Goal: Use online tool/utility: Utilize a website feature to perform a specific function

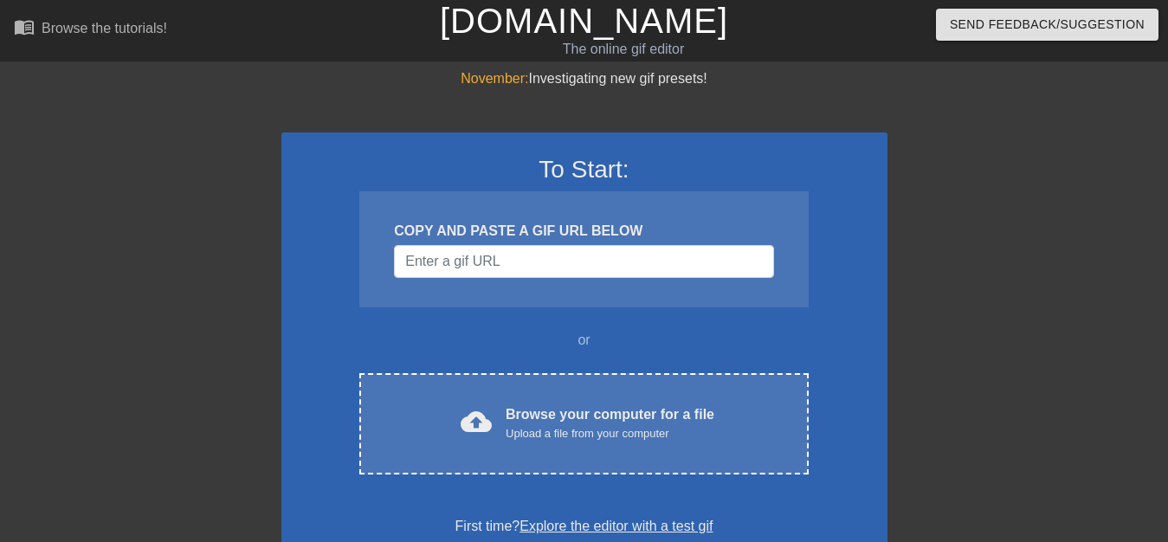
scroll to position [52, 0]
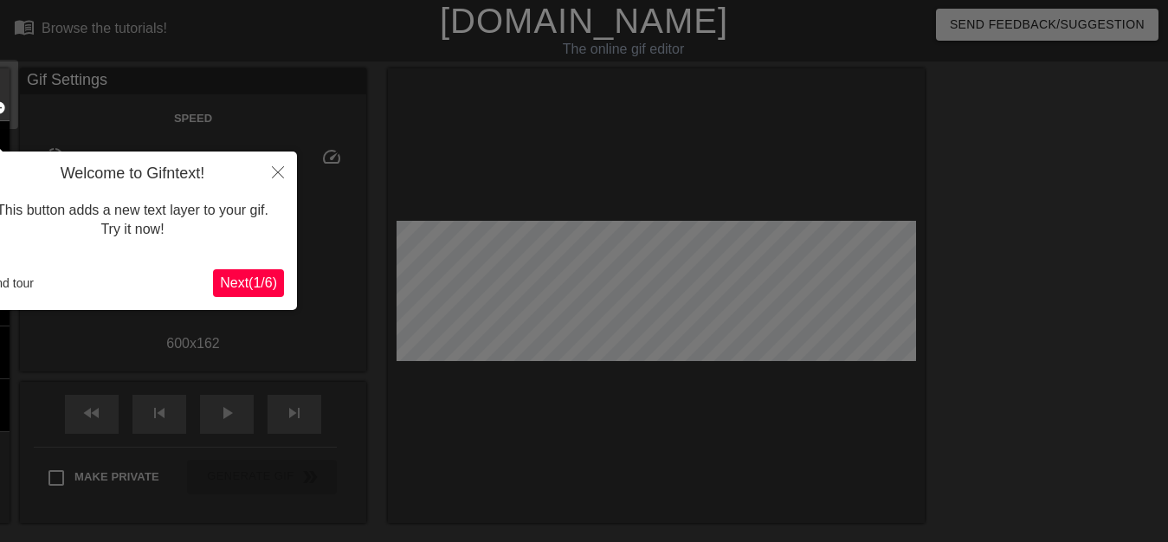
scroll to position [42, 0]
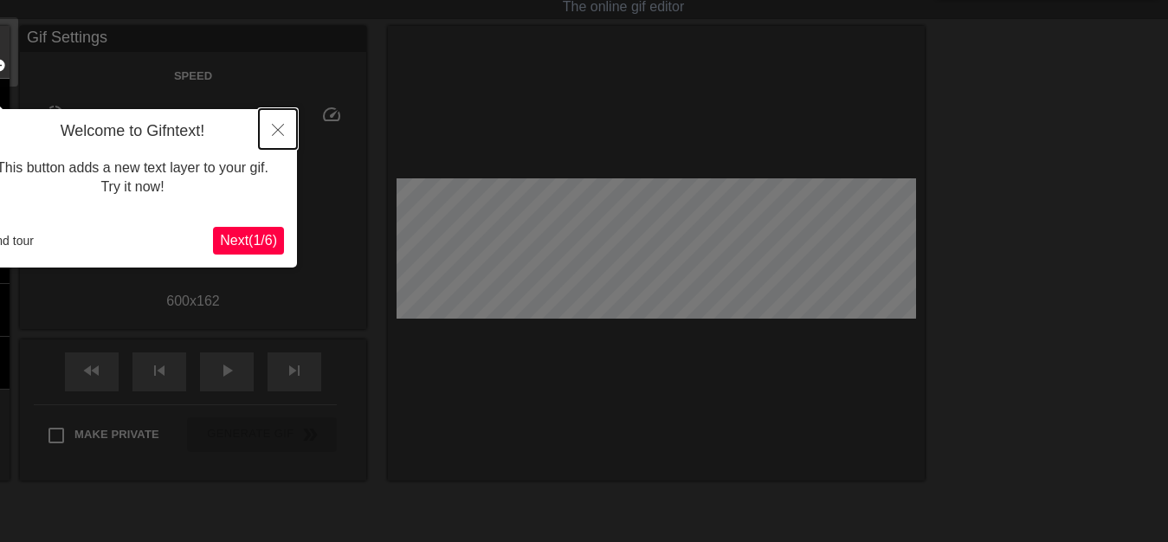
click at [276, 133] on icon "Close" at bounding box center [278, 130] width 12 height 12
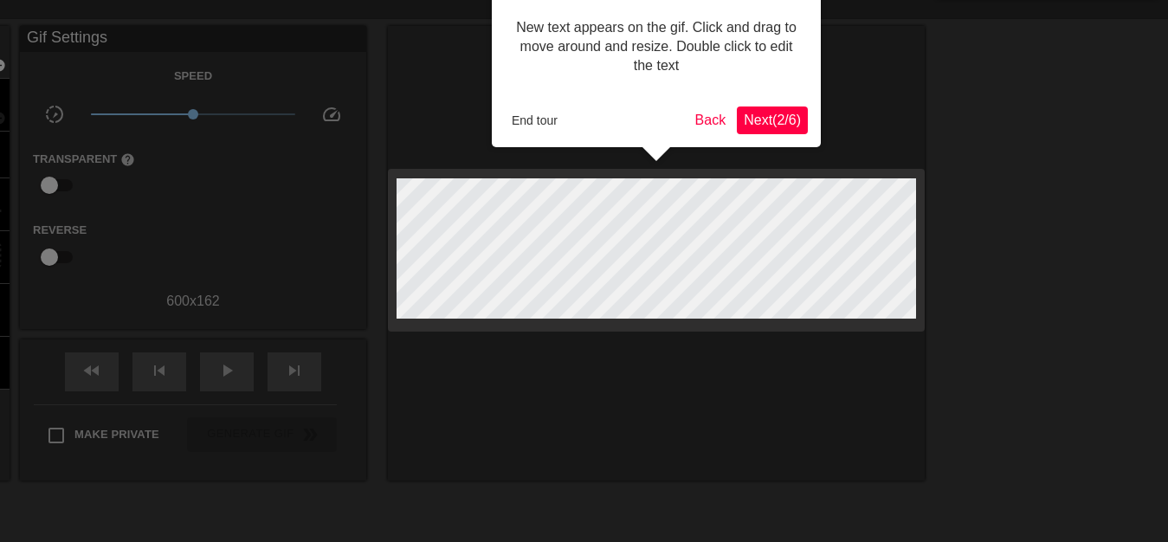
scroll to position [0, 0]
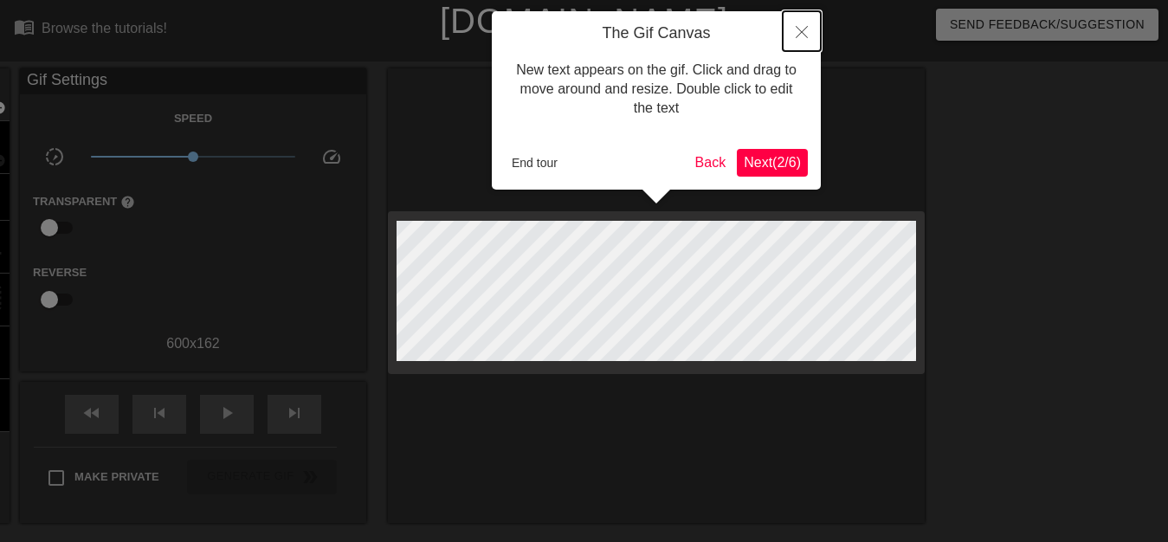
click at [808, 24] on button "Close" at bounding box center [801, 31] width 38 height 40
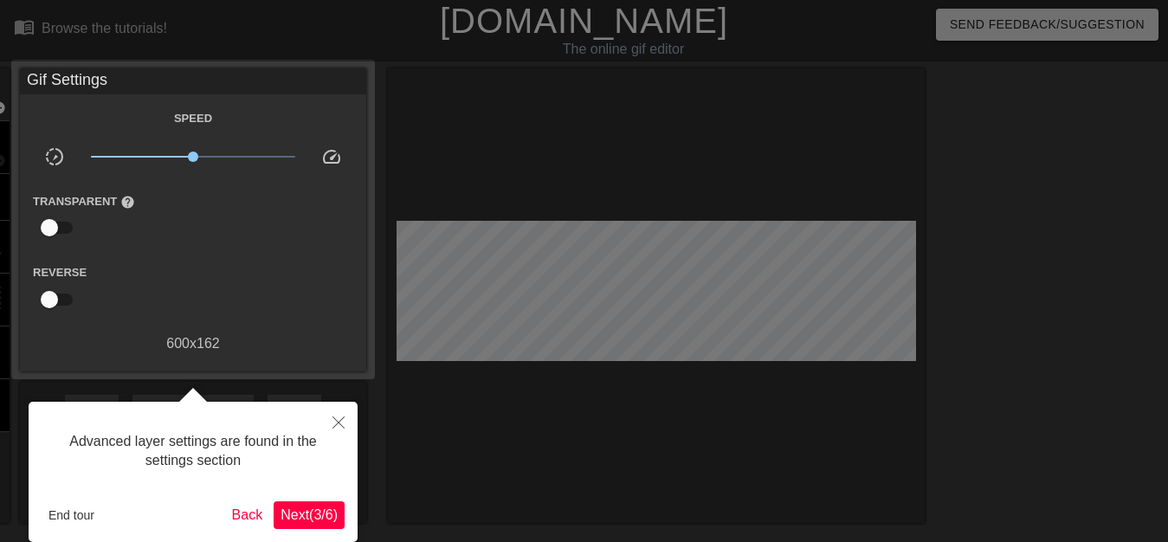
scroll to position [42, 0]
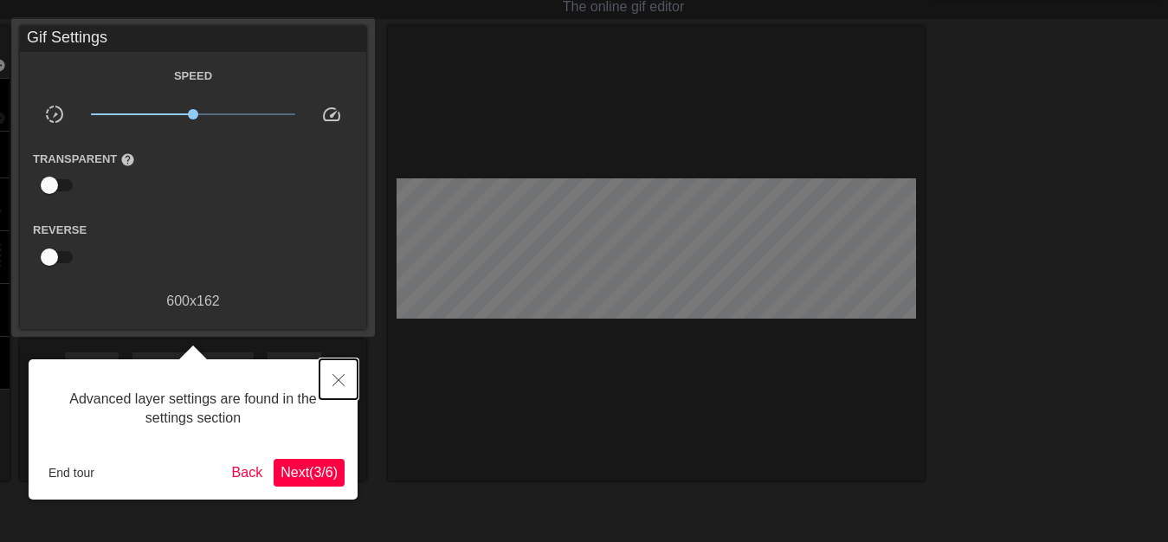
click at [339, 378] on icon "Close" at bounding box center [338, 380] width 12 height 12
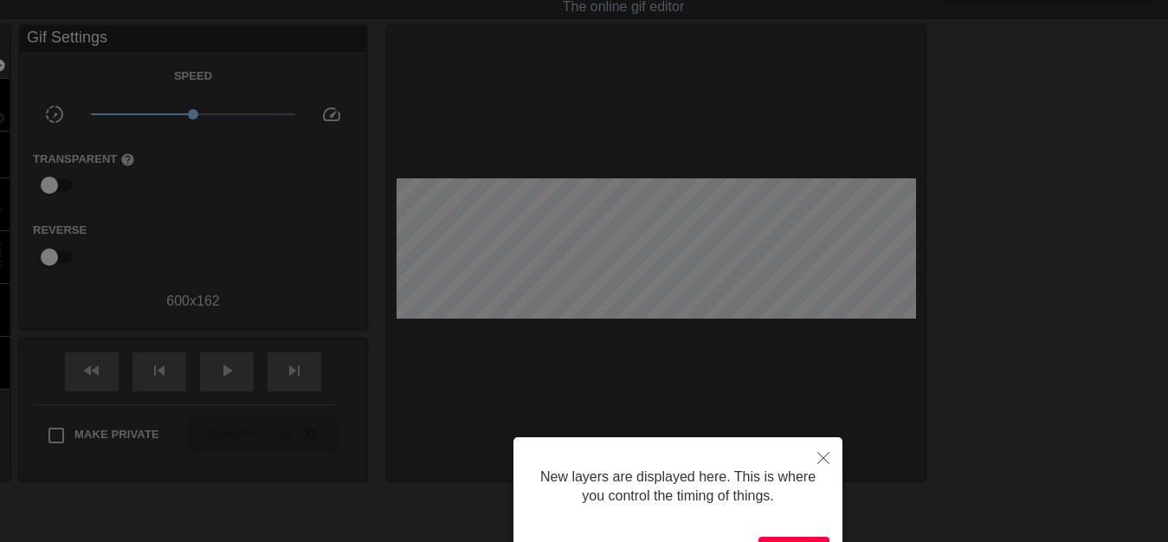
scroll to position [233, 0]
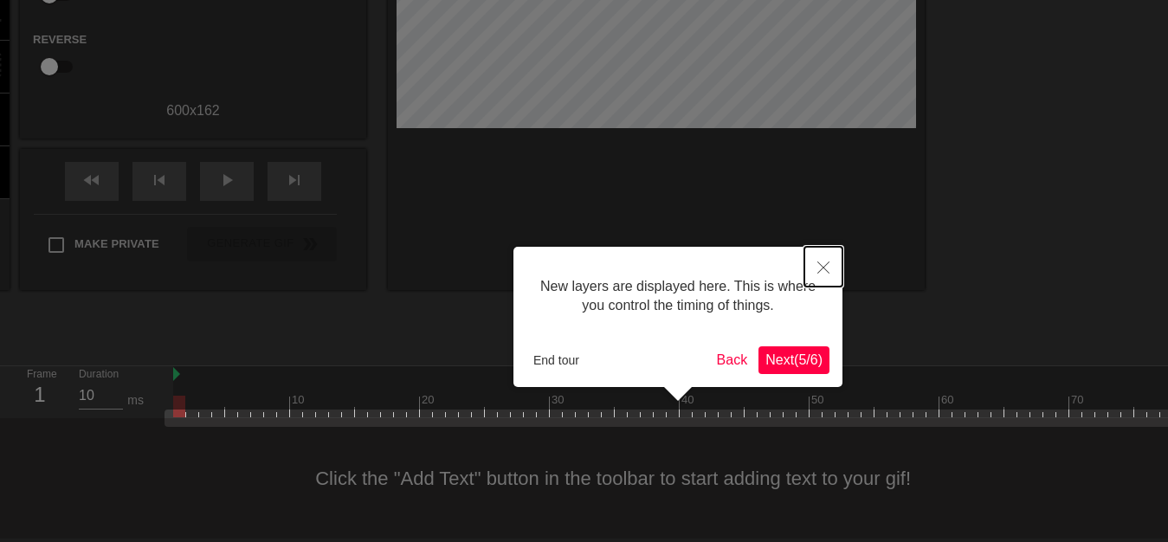
click at [822, 271] on icon "Close" at bounding box center [823, 267] width 12 height 12
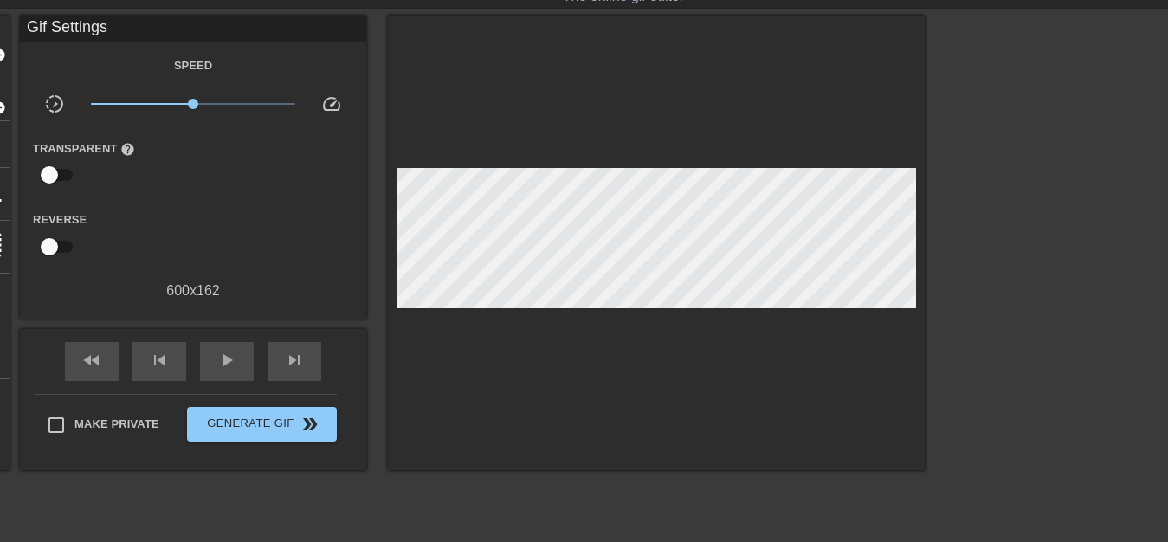
scroll to position [0, 0]
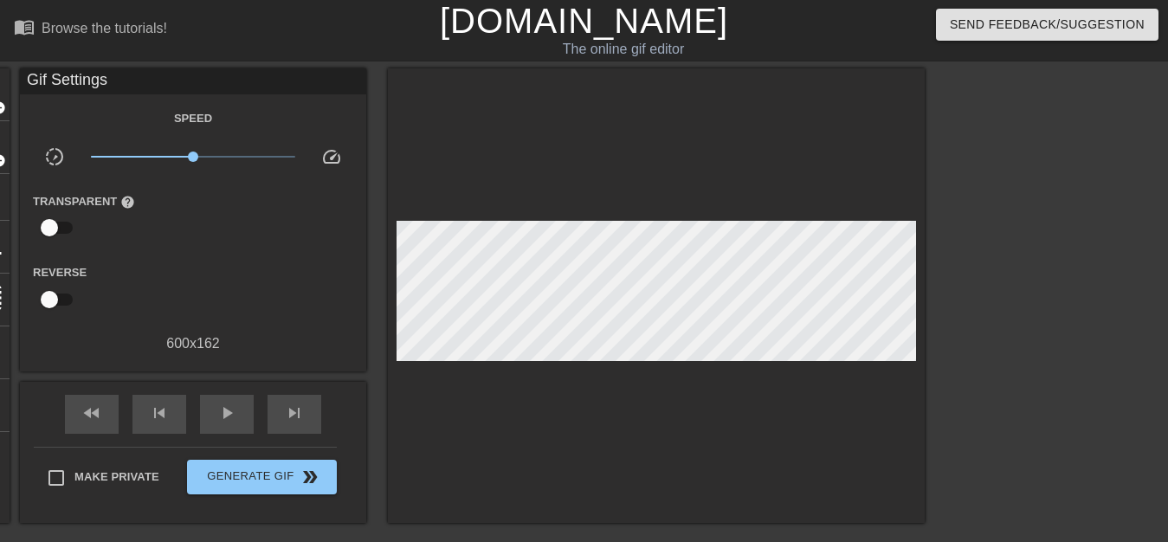
click at [248, 157] on span "x1.00" at bounding box center [193, 156] width 205 height 21
click at [264, 155] on span "x4.68" at bounding box center [193, 156] width 205 height 21
click at [267, 160] on span "x5.31" at bounding box center [193, 156] width 205 height 21
click at [237, 410] on div "play_arrow" at bounding box center [227, 414] width 54 height 39
click at [228, 409] on span "pause" at bounding box center [226, 412] width 21 height 21
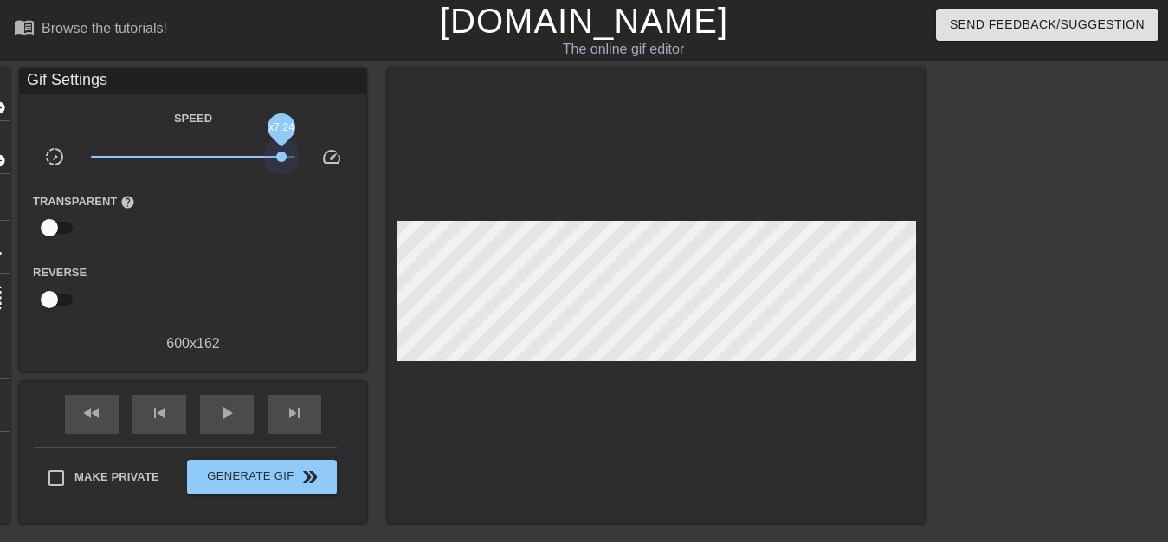
click at [281, 156] on span "x7.24" at bounding box center [193, 156] width 205 height 21
click at [216, 419] on span "play_arrow" at bounding box center [226, 412] width 21 height 21
click at [216, 420] on span "pause" at bounding box center [226, 412] width 21 height 21
click at [271, 157] on span "x7.24" at bounding box center [193, 156] width 205 height 21
drag, startPoint x: 261, startPoint y: 158, endPoint x: 295, endPoint y: 158, distance: 34.6
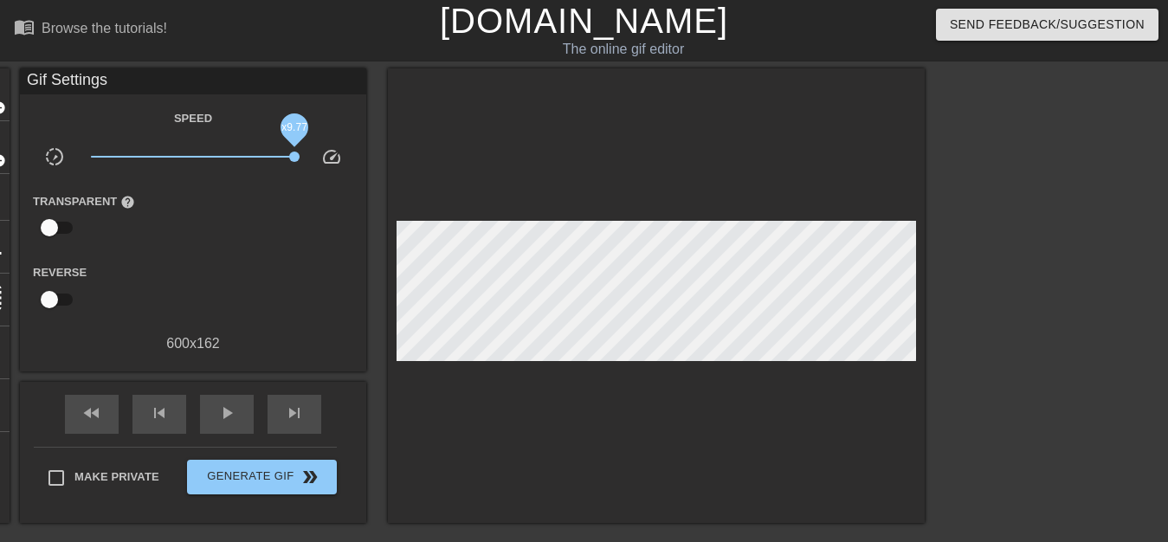
click at [295, 158] on span "x9.77" at bounding box center [193, 156] width 205 height 21
click at [233, 405] on span "play_arrow" at bounding box center [226, 412] width 21 height 21
click at [233, 405] on span "pause" at bounding box center [226, 412] width 21 height 21
click at [280, 156] on span "x7.16" at bounding box center [193, 156] width 205 height 21
click at [51, 220] on input "checkbox" at bounding box center [49, 227] width 99 height 33
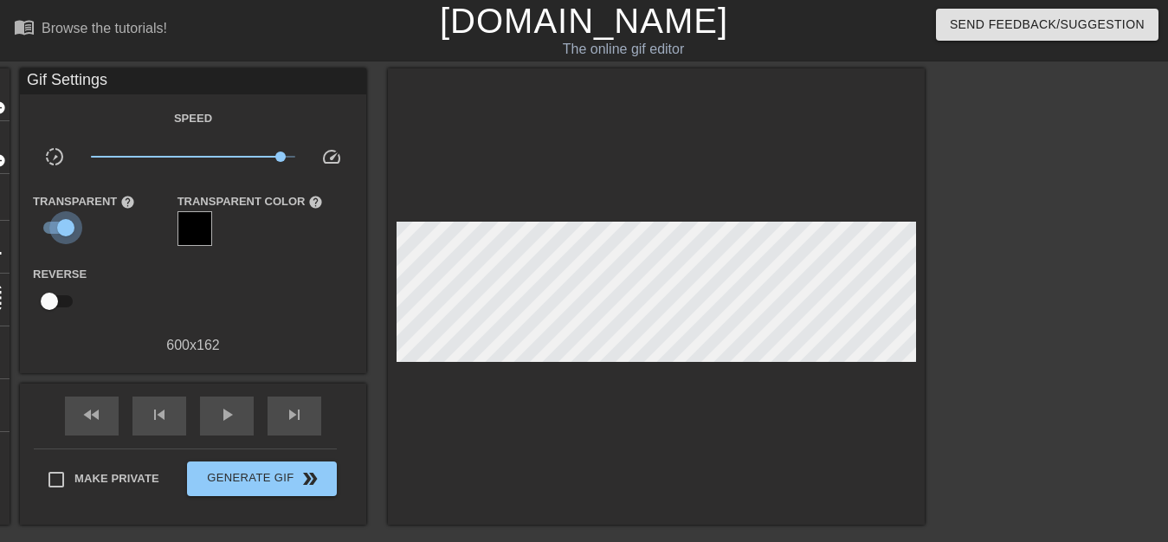
click at [57, 222] on input "checkbox" at bounding box center [65, 227] width 99 height 33
checkbox input "false"
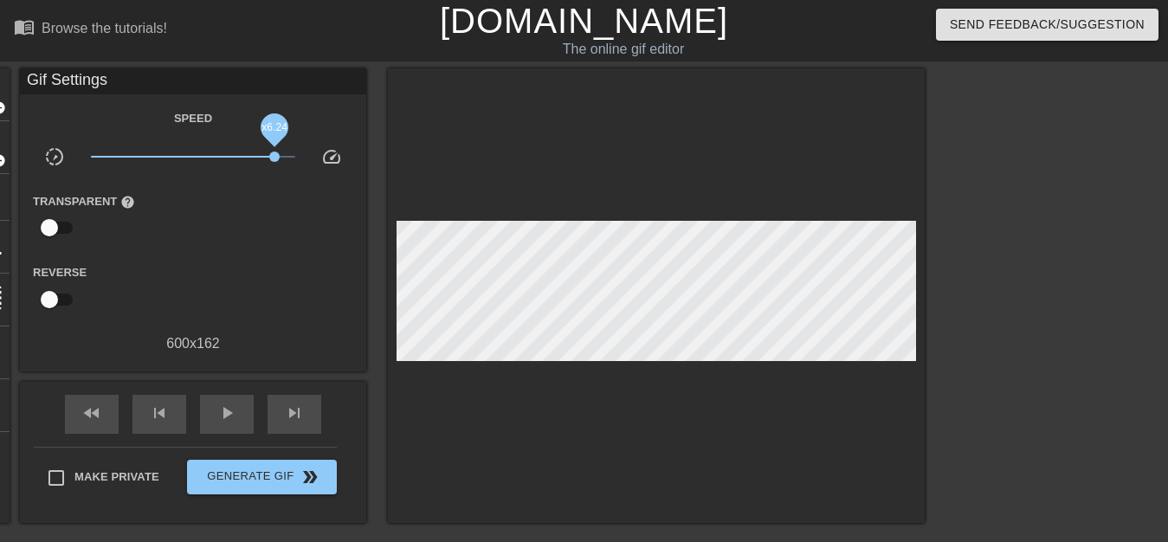
click at [274, 158] on span "x6.24" at bounding box center [193, 156] width 205 height 21
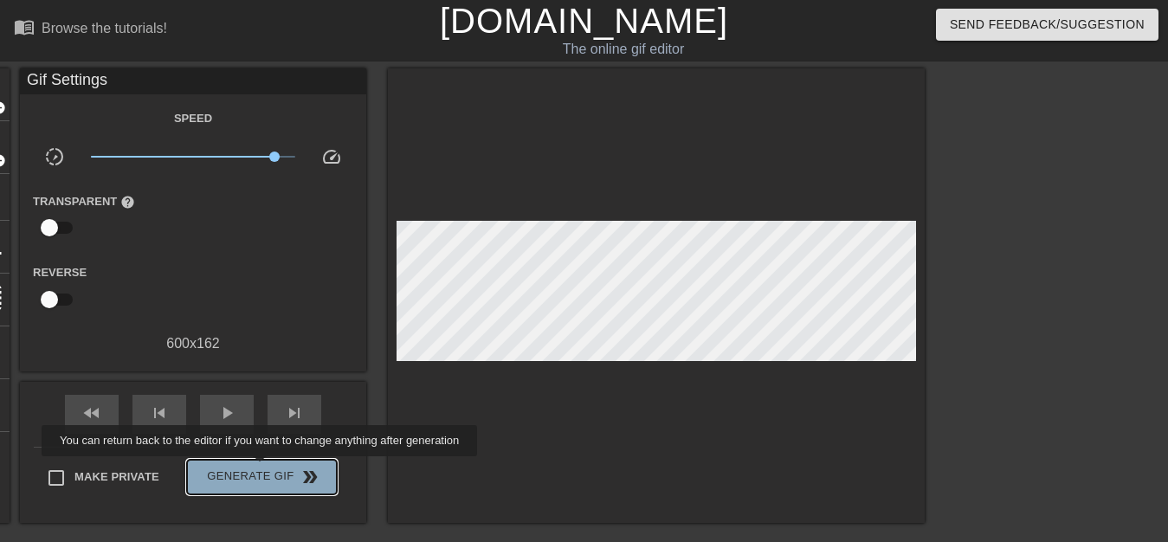
click at [264, 468] on span "Generate Gif double_arrow" at bounding box center [262, 477] width 136 height 21
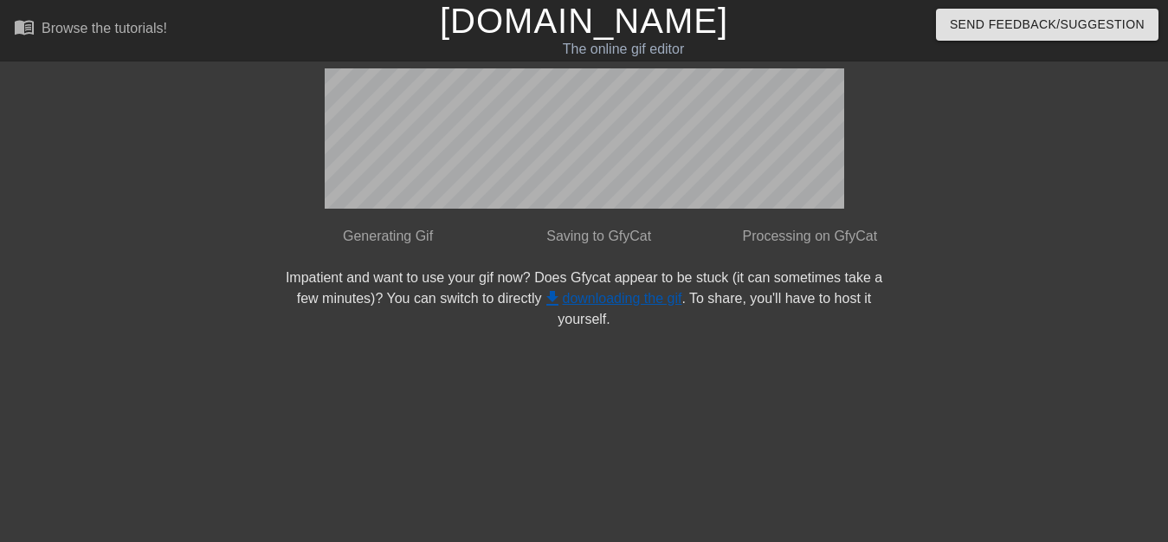
click at [606, 295] on link "get_app downloading the gif" at bounding box center [612, 298] width 140 height 15
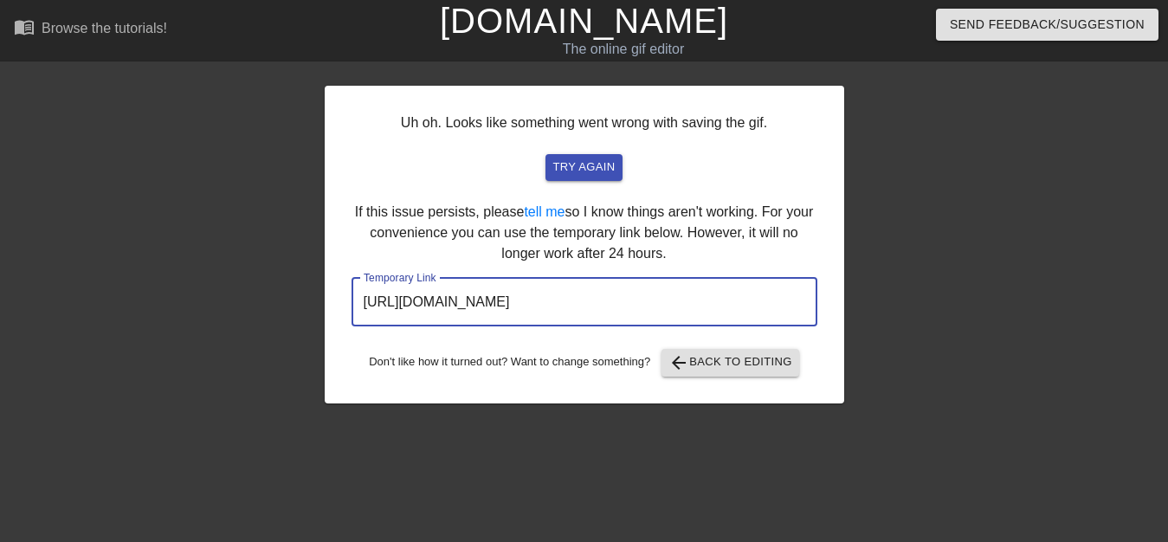
click at [712, 306] on input "[URL][DOMAIN_NAME]" at bounding box center [584, 302] width 466 height 48
click at [726, 368] on span "arrow_back Back to Editing" at bounding box center [730, 362] width 124 height 21
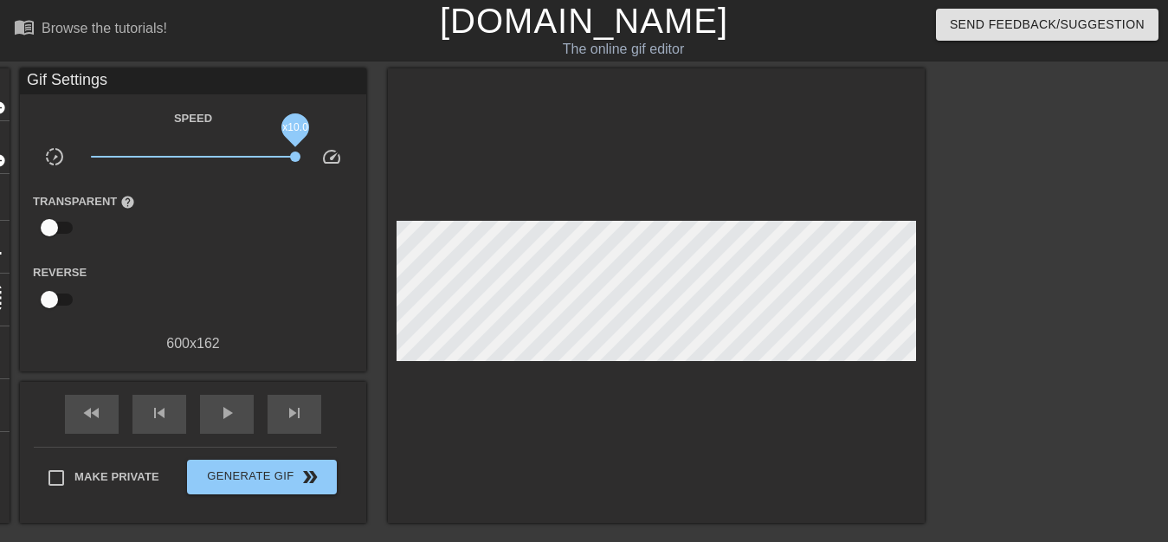
drag, startPoint x: 286, startPoint y: 156, endPoint x: 299, endPoint y: 156, distance: 13.0
click at [296, 156] on span "x10.0" at bounding box center [193, 156] width 205 height 21
click at [61, 225] on input "checkbox" at bounding box center [49, 227] width 99 height 33
checkbox input "true"
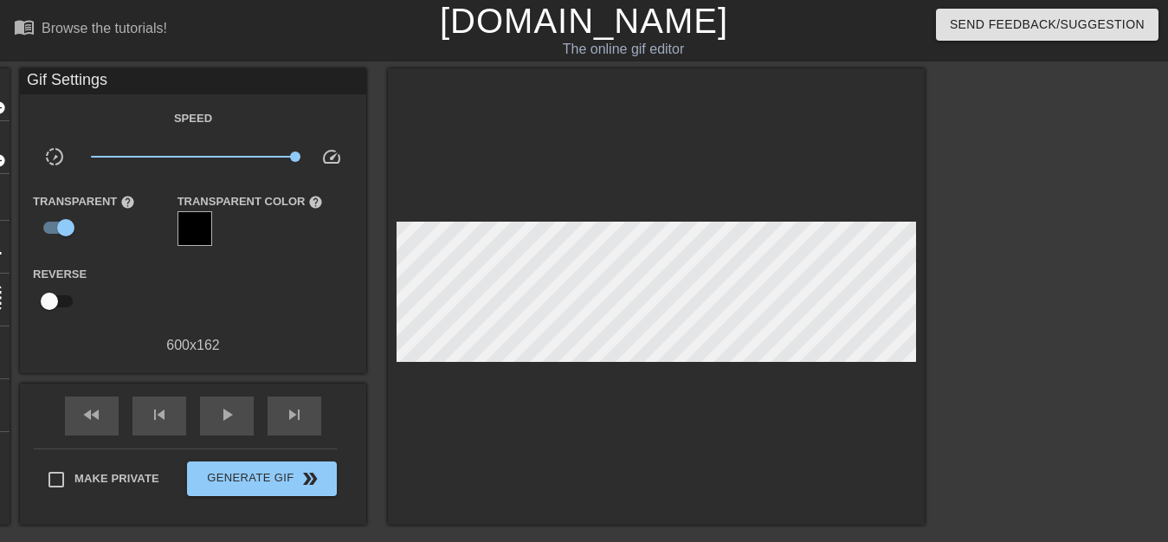
click at [203, 218] on div at bounding box center [194, 228] width 35 height 35
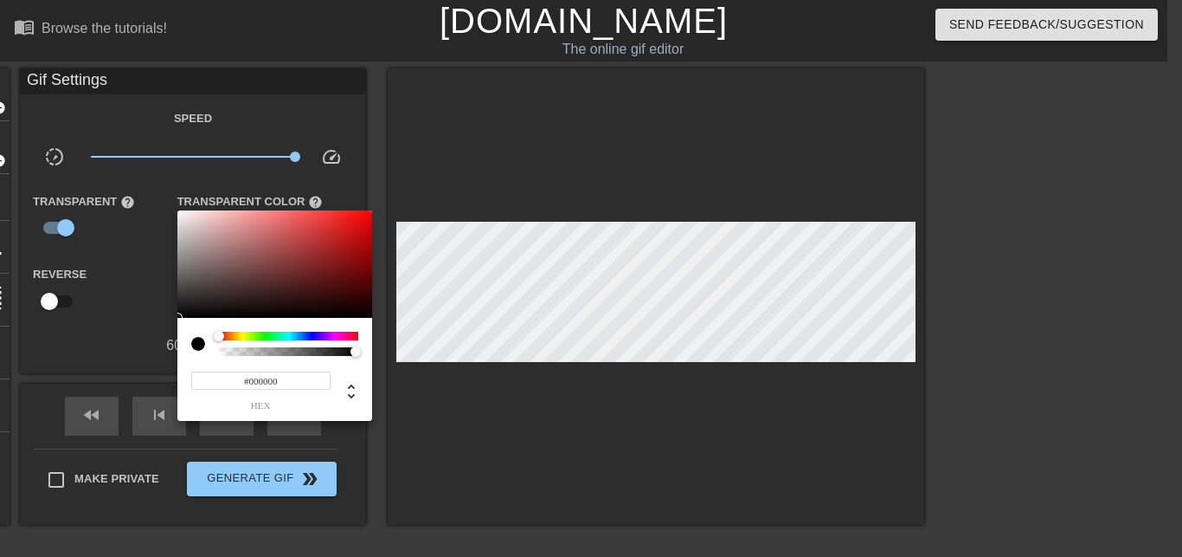
type input "0"
drag, startPoint x: 228, startPoint y: 353, endPoint x: 209, endPoint y: 351, distance: 20.1
click at [209, 351] on div at bounding box center [274, 343] width 167 height 24
click at [111, 293] on div at bounding box center [591, 278] width 1182 height 557
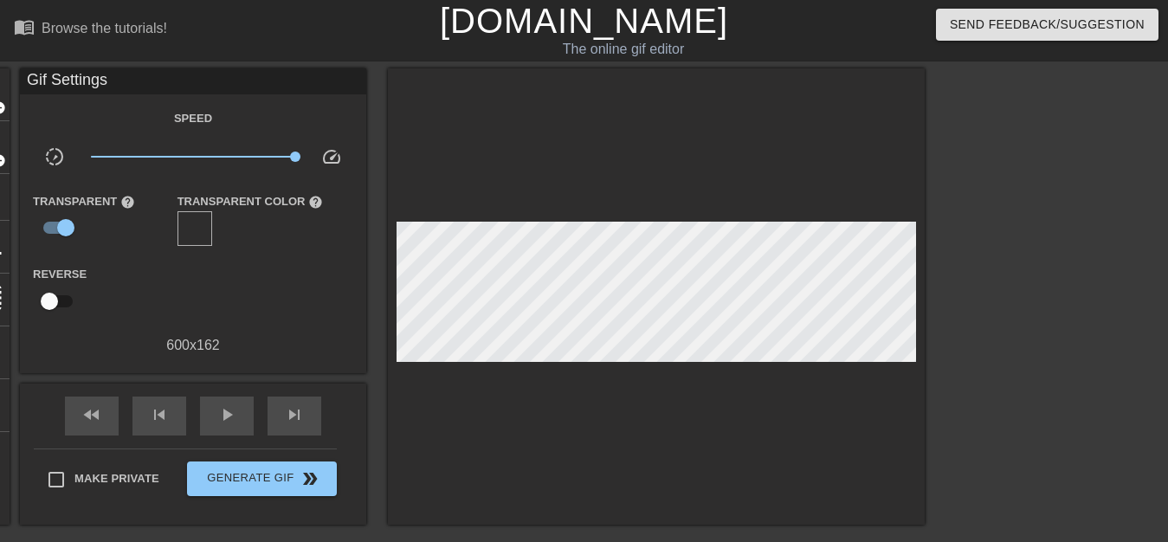
click at [199, 226] on div at bounding box center [194, 228] width 35 height 35
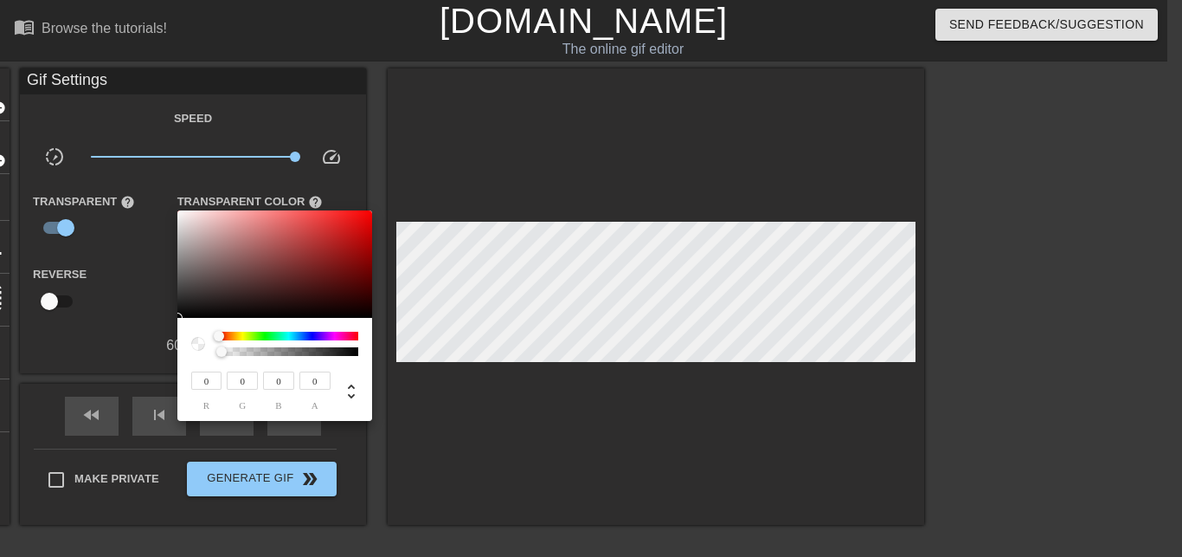
drag, startPoint x: 220, startPoint y: 352, endPoint x: 205, endPoint y: 351, distance: 14.7
click at [205, 351] on div at bounding box center [274, 343] width 167 height 24
click at [119, 268] on div at bounding box center [591, 278] width 1182 height 557
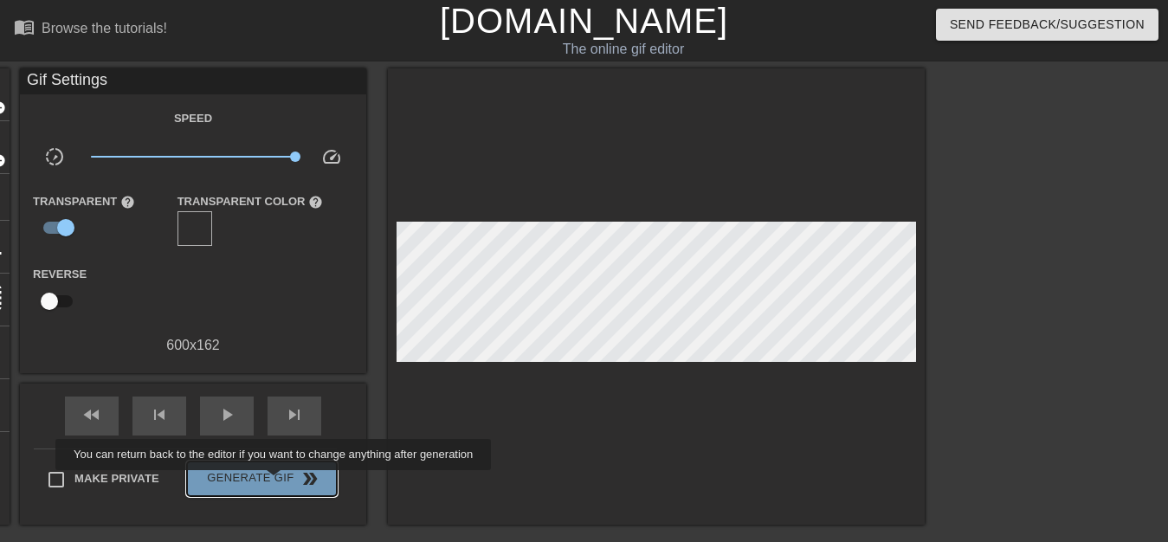
drag, startPoint x: 278, startPoint y: 482, endPoint x: 402, endPoint y: 460, distance: 126.6
click at [275, 479] on span "Generate Gif double_arrow" at bounding box center [262, 478] width 136 height 21
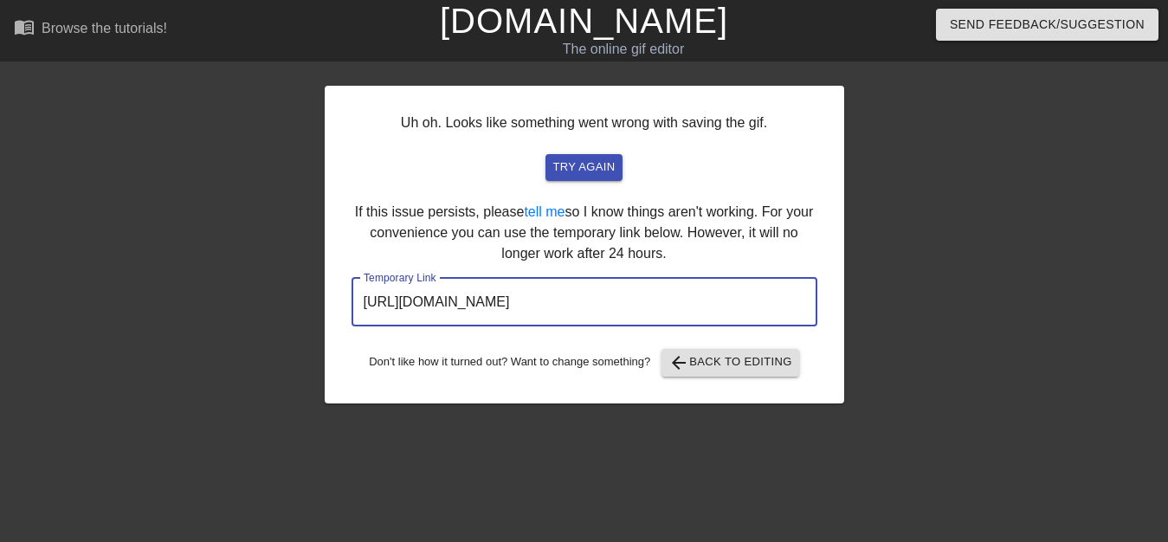
click at [610, 304] on input "[URL][DOMAIN_NAME]" at bounding box center [584, 302] width 466 height 48
